Goal: Task Accomplishment & Management: Use online tool/utility

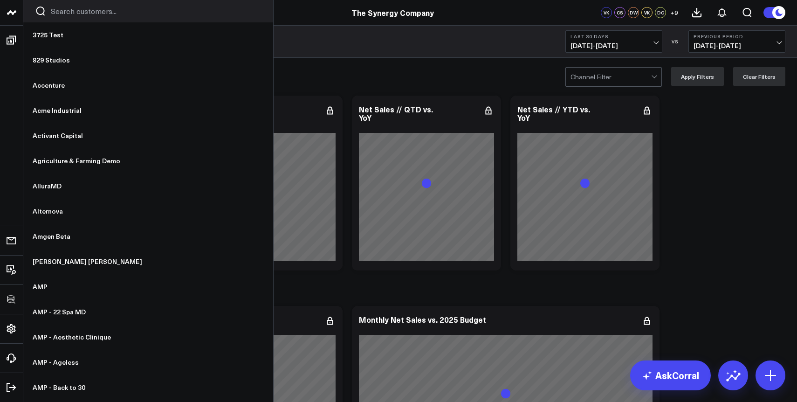
click at [65, 17] on div at bounding box center [148, 11] width 250 height 22
click at [70, 9] on input "Search customers input" at bounding box center [156, 11] width 211 height 10
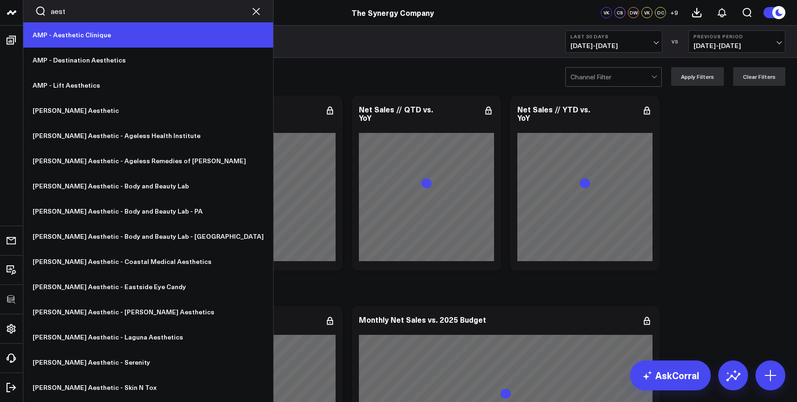
type input "aest"
click at [73, 29] on link "AMP - Aesthetic Clinique" at bounding box center [148, 34] width 250 height 25
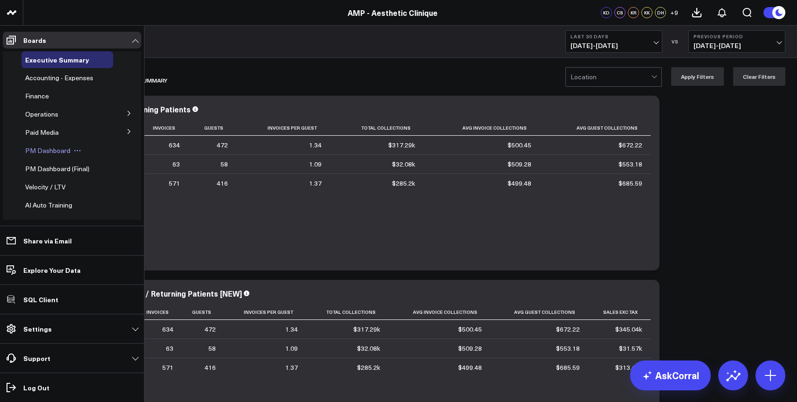
click at [41, 152] on span "PM Dashboard" at bounding box center [47, 150] width 45 height 9
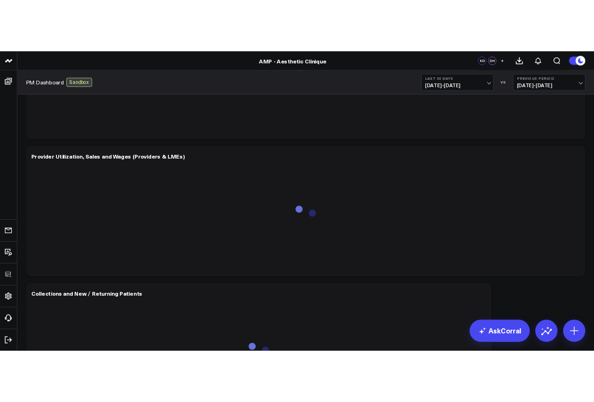
scroll to position [886, 0]
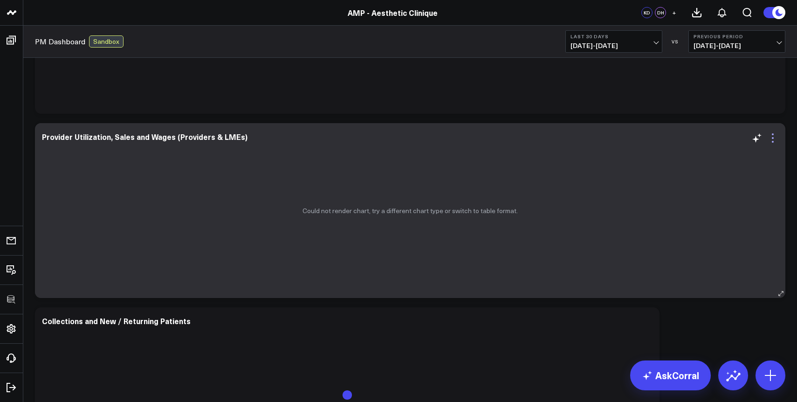
click at [773, 138] on icon at bounding box center [773, 138] width 2 height 2
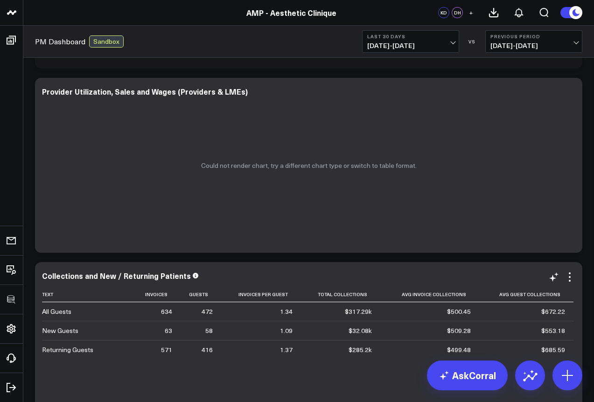
scroll to position [1092, 0]
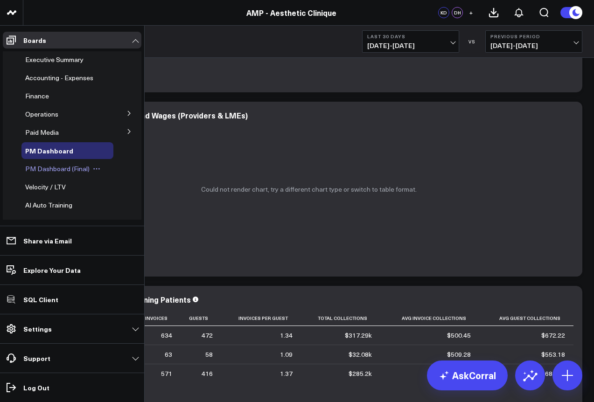
click at [37, 170] on span "PM Dashboard (Final)" at bounding box center [57, 168] width 64 height 9
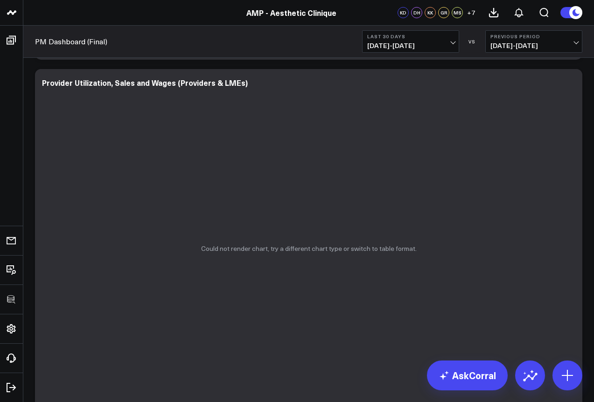
scroll to position [367, 0]
click at [571, 89] on icon at bounding box center [569, 85] width 11 height 11
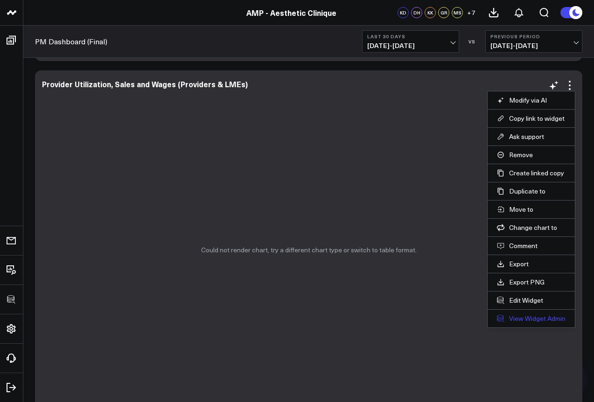
click at [523, 320] on link "View Widget Admin" at bounding box center [531, 318] width 69 height 8
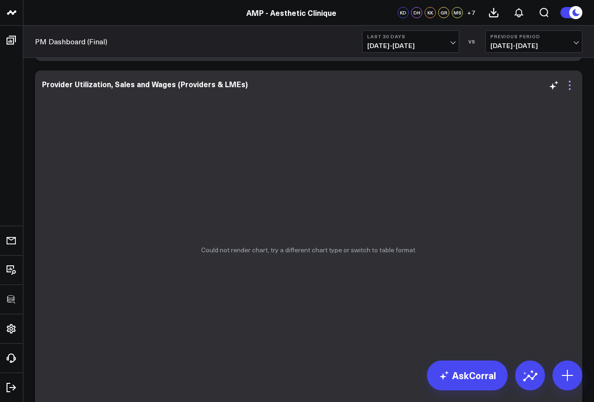
click at [569, 82] on icon at bounding box center [569, 82] width 2 height 2
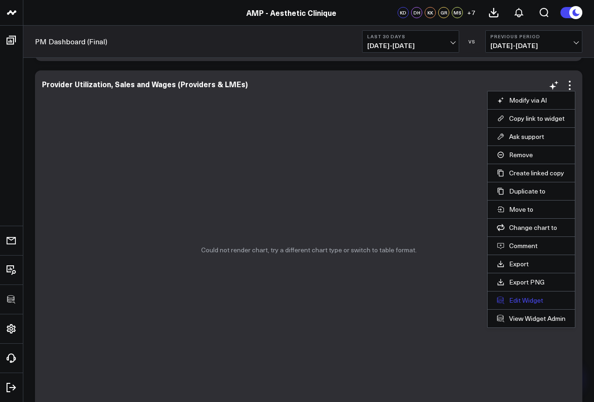
click at [511, 299] on button "Edit Widget" at bounding box center [531, 300] width 69 height 8
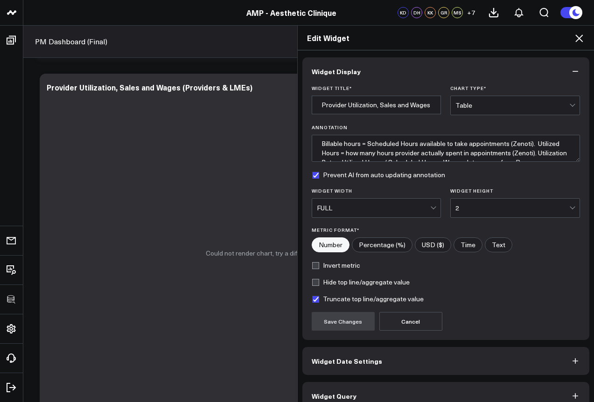
scroll to position [14, 0]
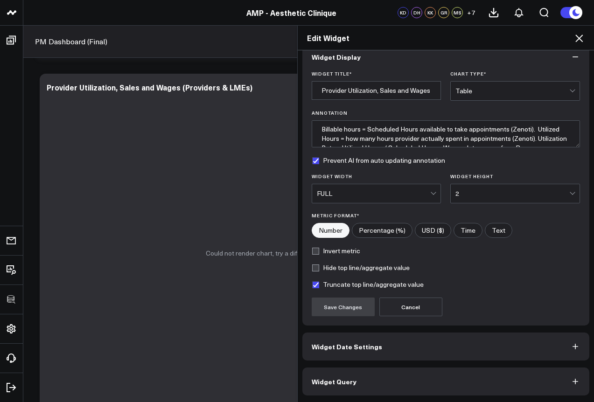
click at [378, 377] on button "Widget Query" at bounding box center [445, 381] width 287 height 28
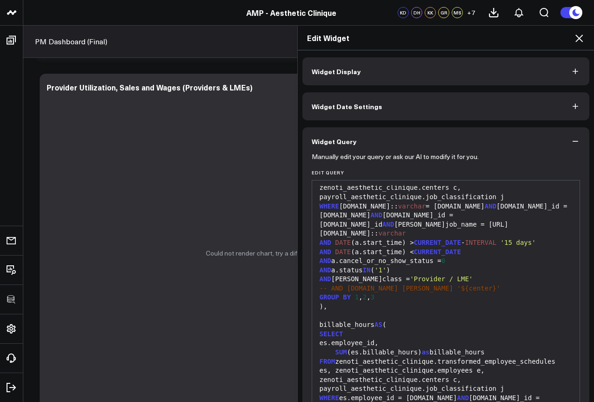
scroll to position [249, 0]
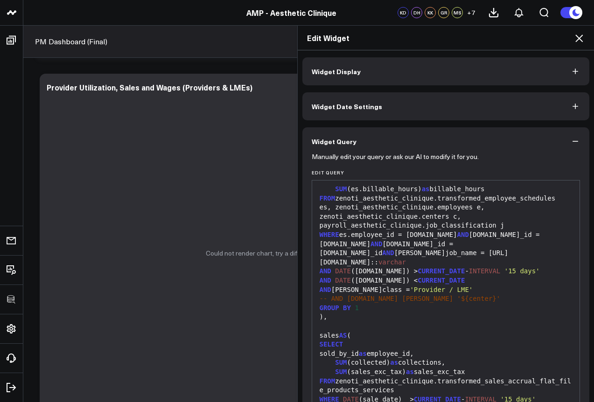
click at [431, 322] on div at bounding box center [446, 326] width 258 height 9
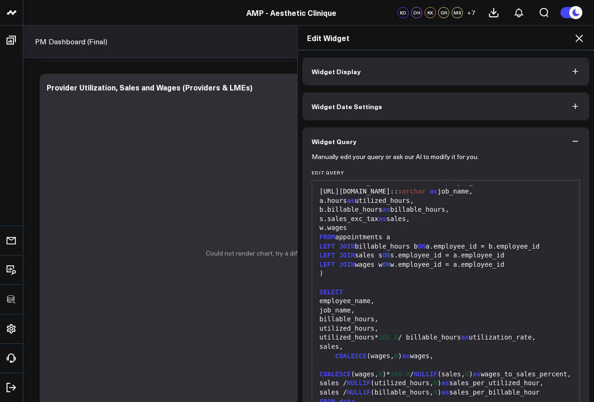
scroll to position [55, 0]
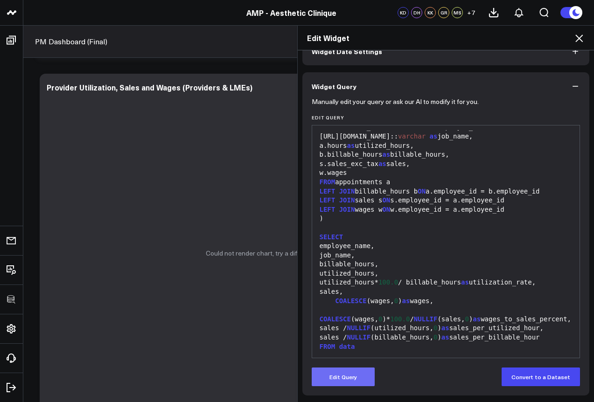
click at [341, 385] on button "Edit Query" at bounding box center [342, 376] width 63 height 19
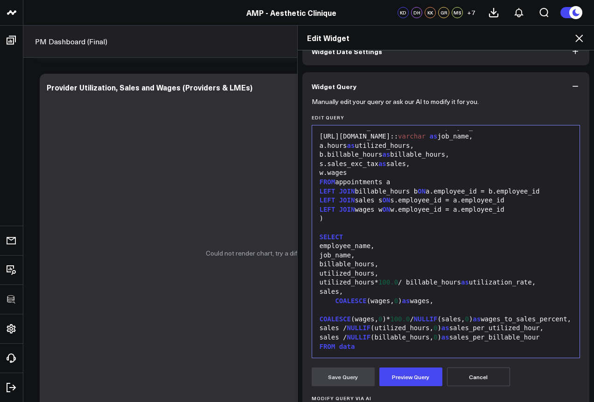
click at [406, 324] on div "sales / NULLIF (utilized_hours, 0 ) as sales_per_utilized_hour," at bounding box center [446, 328] width 258 height 9
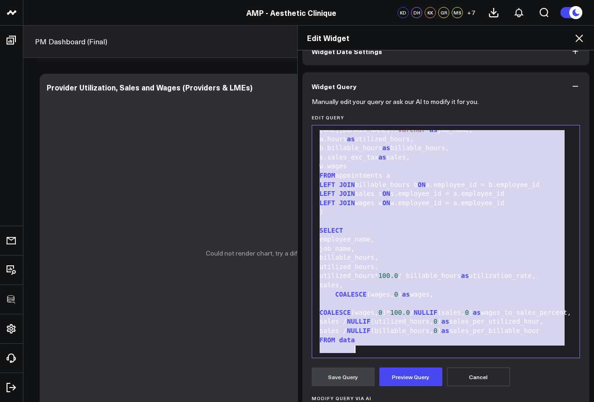
copy div "WITH appointments AS ( SELECT [DOMAIN_NAME]:: [PERSON_NAME] as employee_id, e.p…"
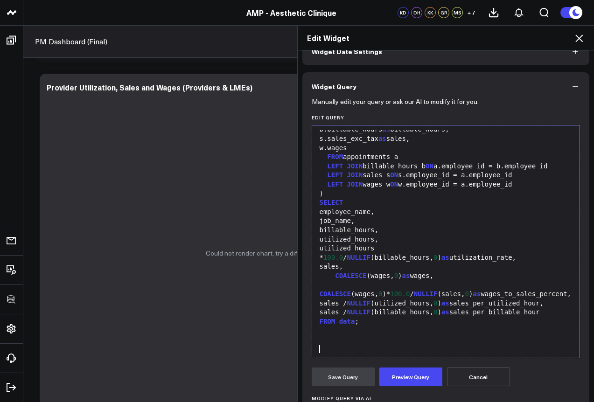
scroll to position [575, 0]
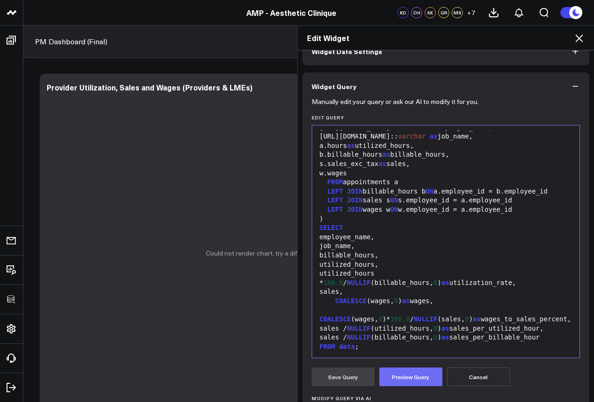
click at [414, 373] on button "Preview Query" at bounding box center [410, 376] width 63 height 19
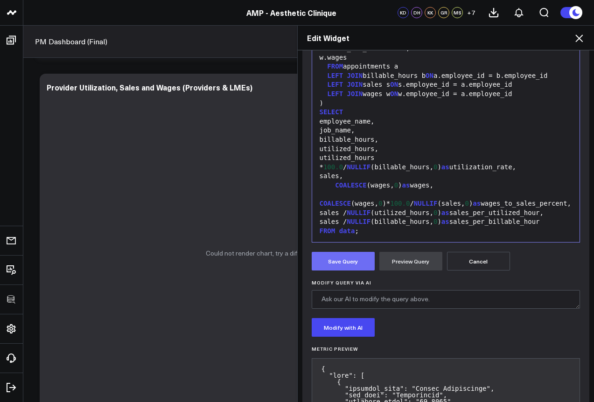
click at [335, 256] on button "Save Query" at bounding box center [342, 261] width 63 height 19
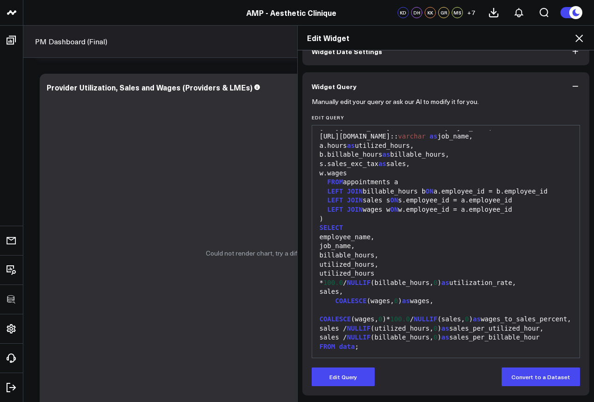
scroll to position [55, 0]
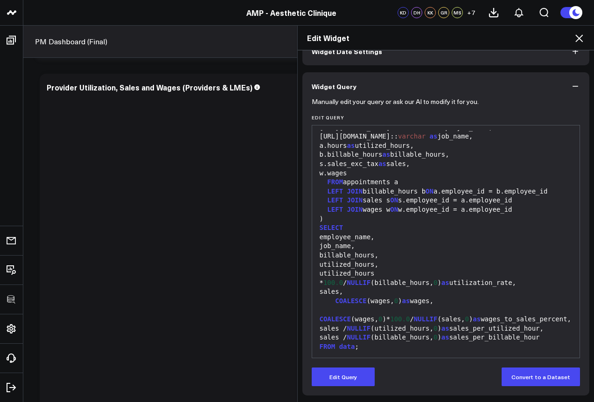
click at [579, 37] on icon at bounding box center [578, 38] width 11 height 11
